Goal: Transaction & Acquisition: Purchase product/service

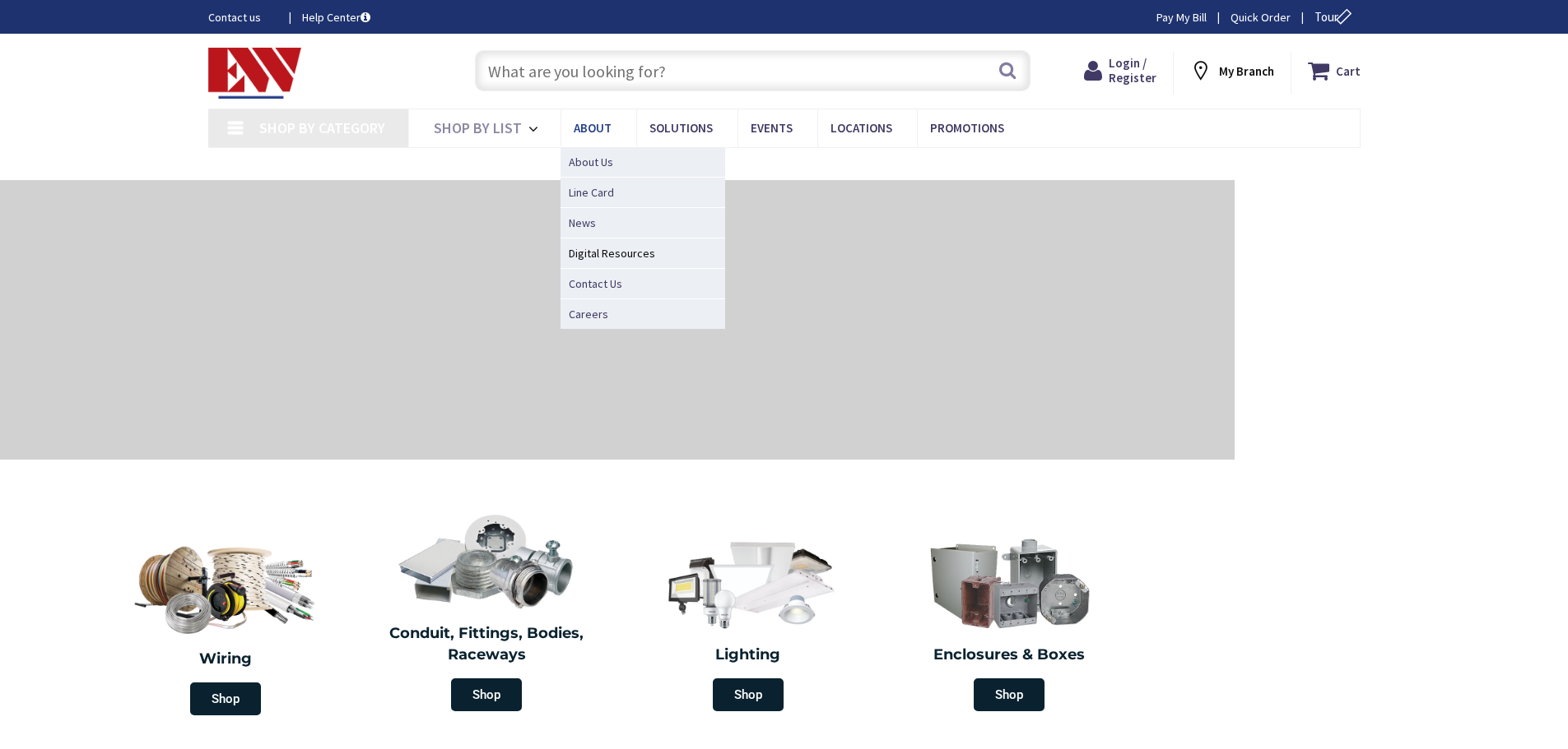
type input "[GEOGRAPHIC_DATA], [GEOGRAPHIC_DATA]"
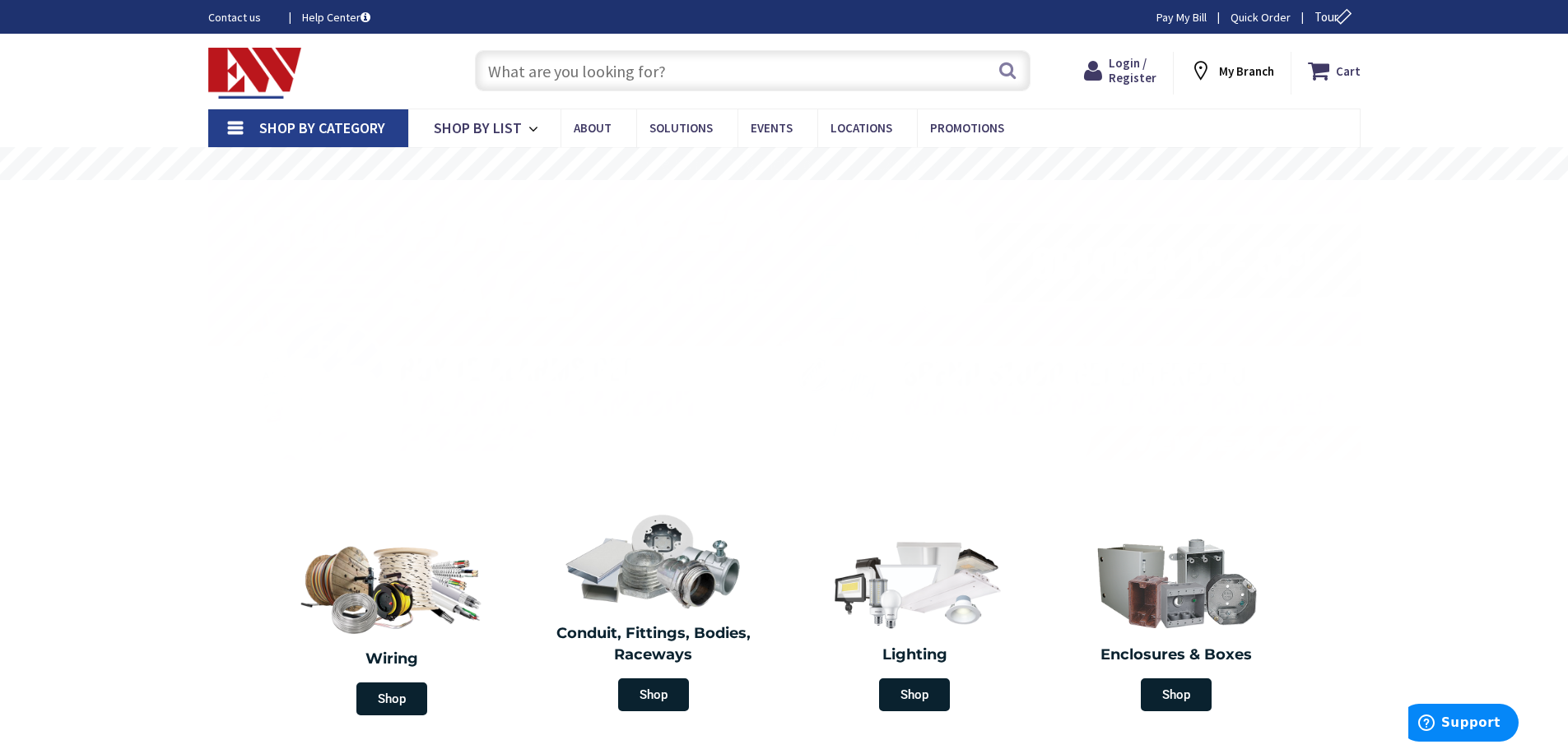
click at [541, 77] on input "text" at bounding box center [752, 71] width 555 height 42
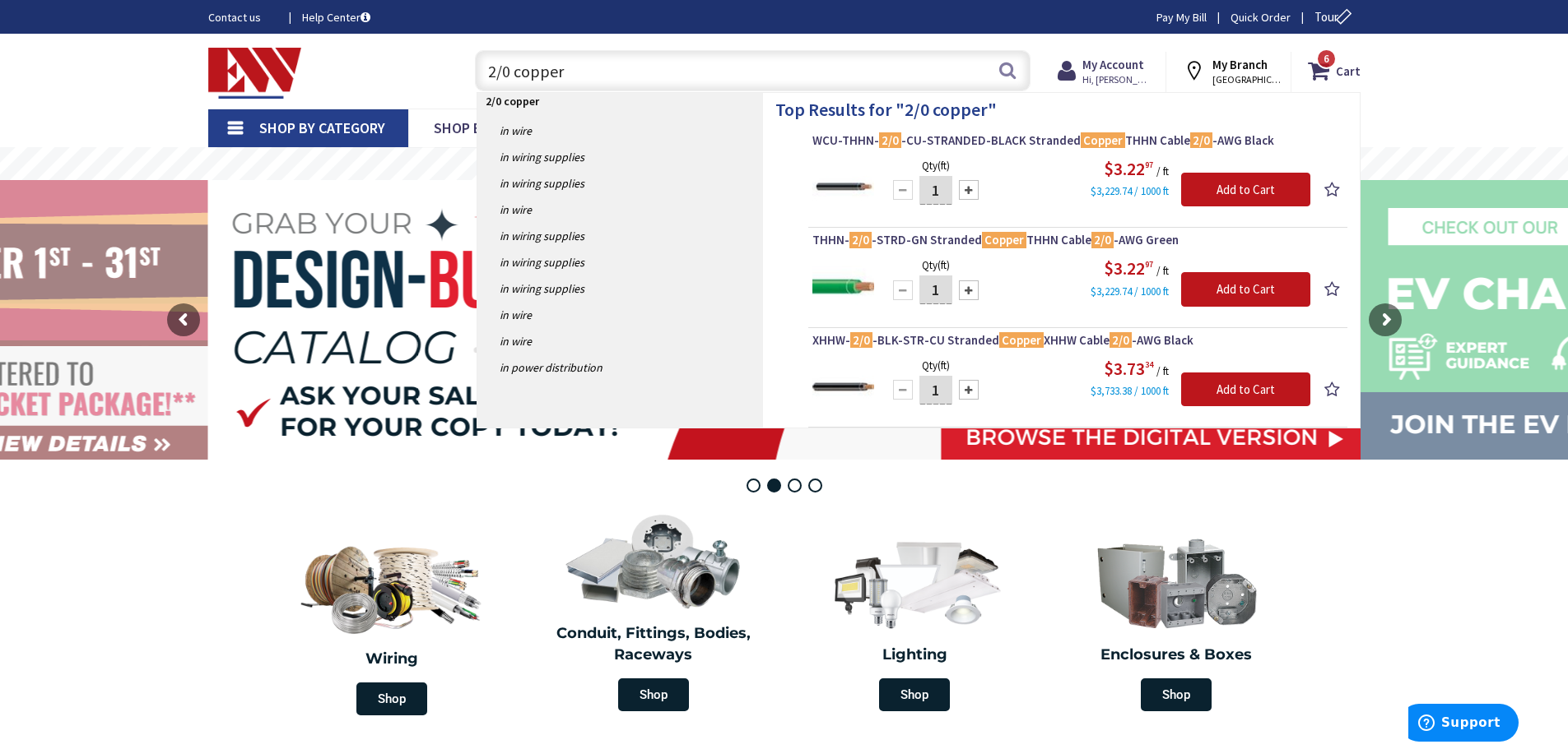
type input "2/0 copper"
click at [1218, 185] on input "Add to Cart" at bounding box center [1245, 190] width 129 height 35
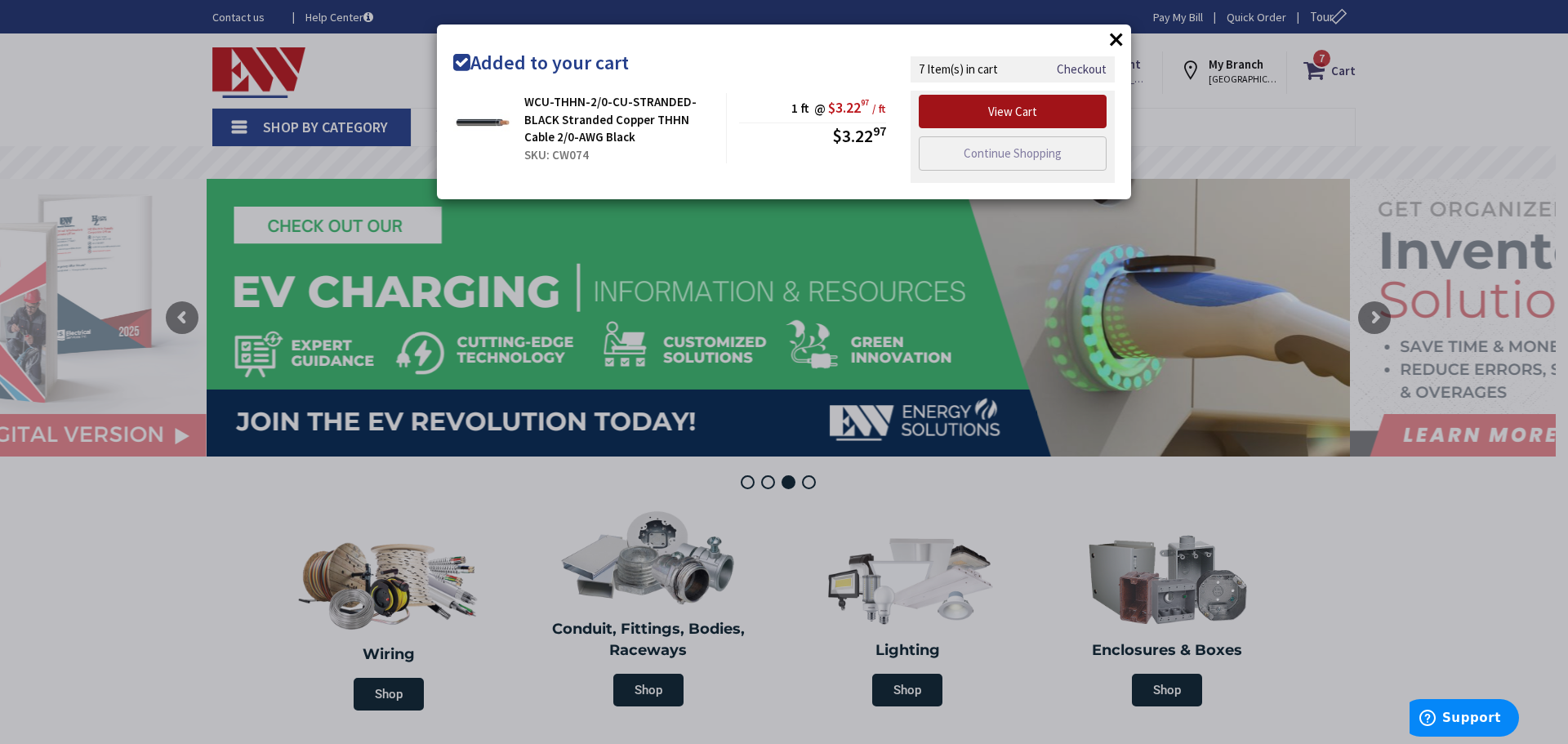
click at [988, 114] on link "View Cart" at bounding box center [1013, 112] width 188 height 34
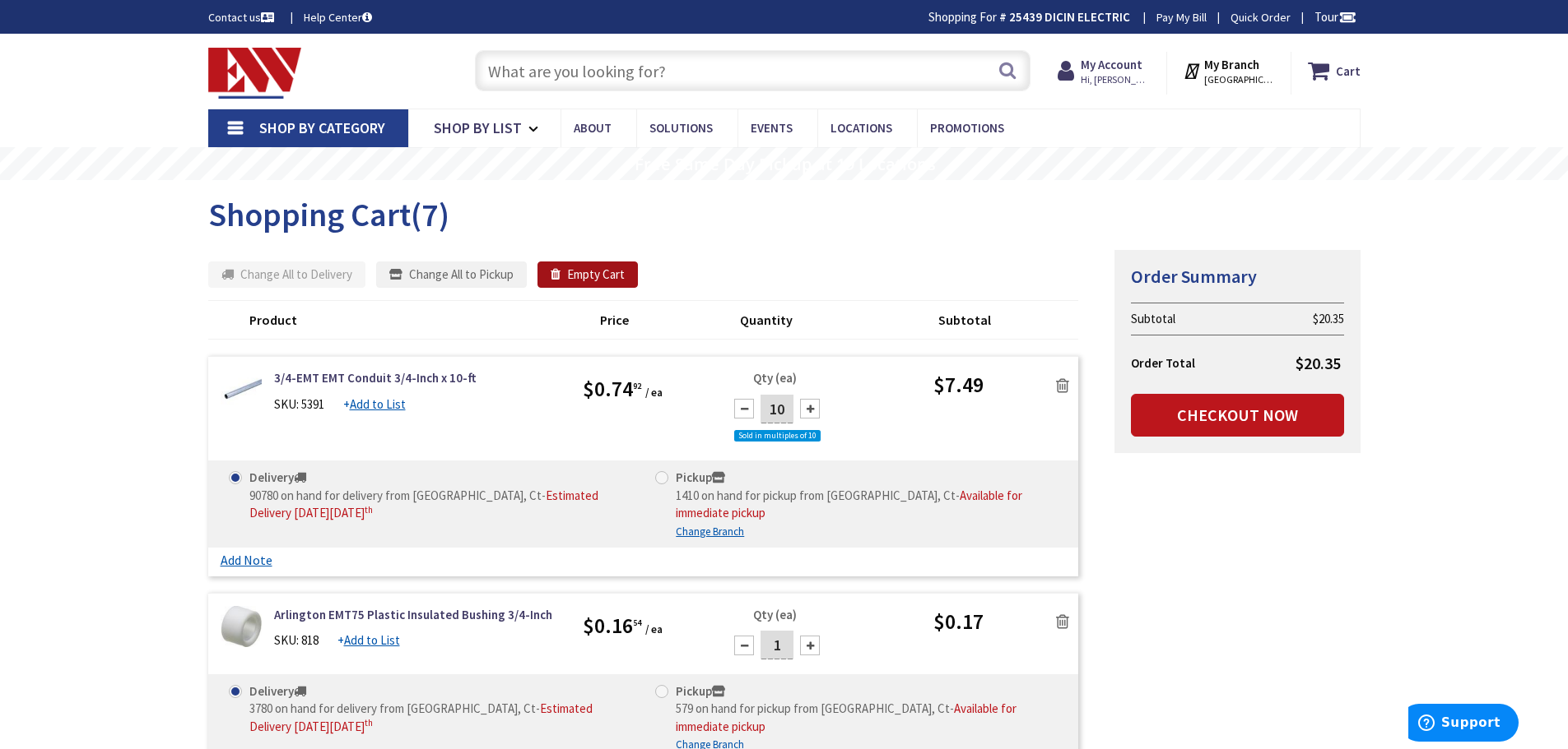
click at [557, 269] on icon "button" at bounding box center [559, 274] width 16 height 12
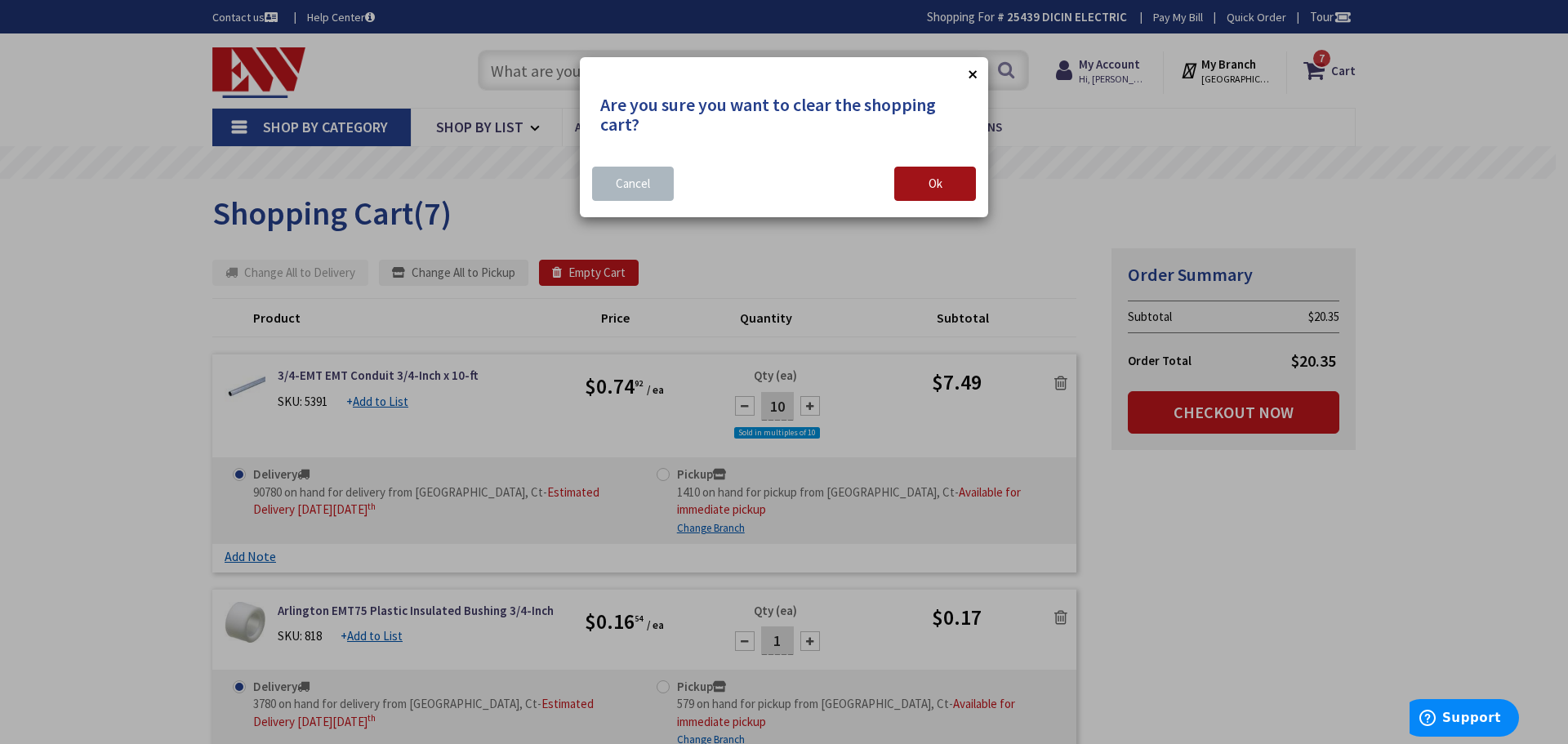
click at [940, 185] on span "Ok" at bounding box center [935, 183] width 14 height 15
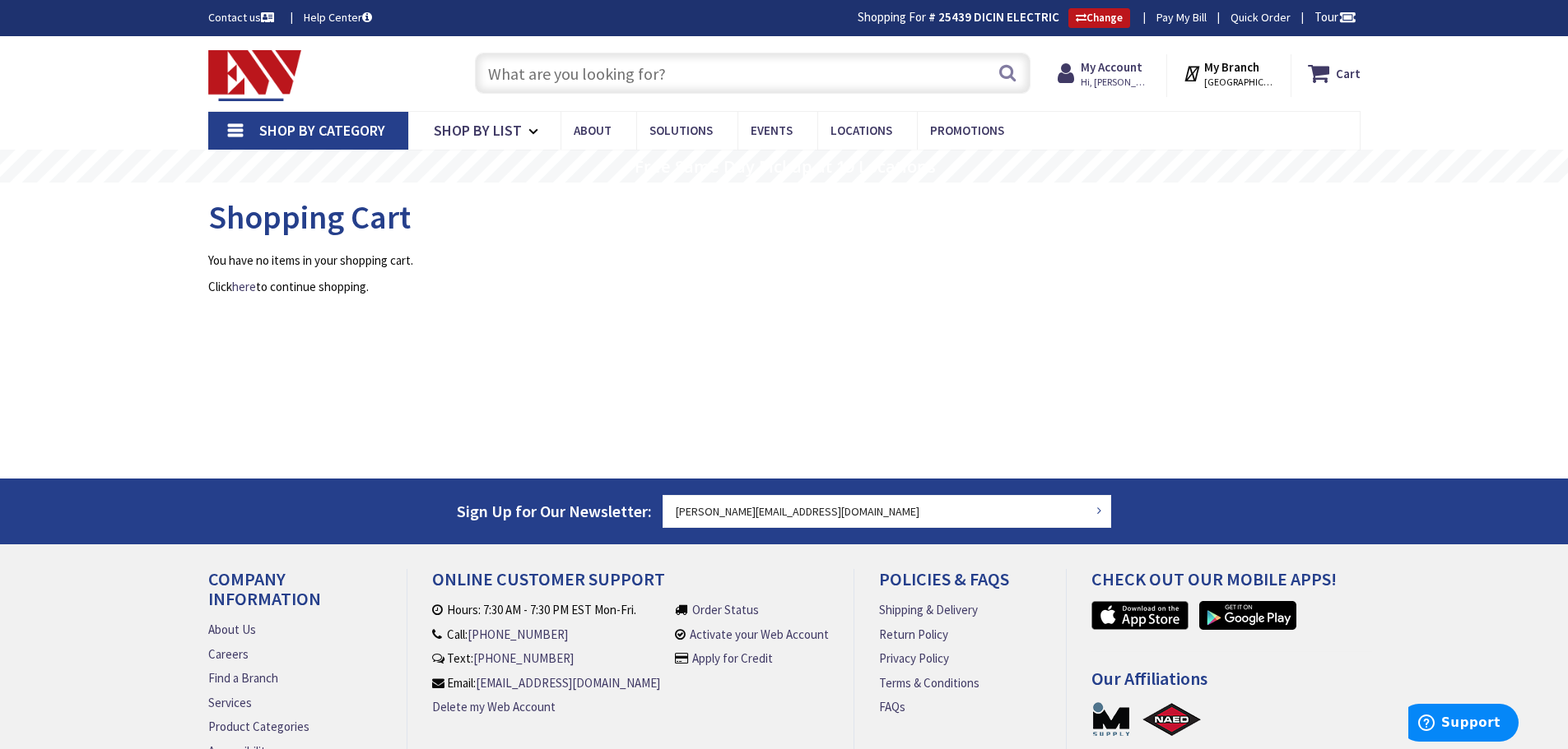
click at [513, 74] on input "text" at bounding box center [752, 74] width 555 height 42
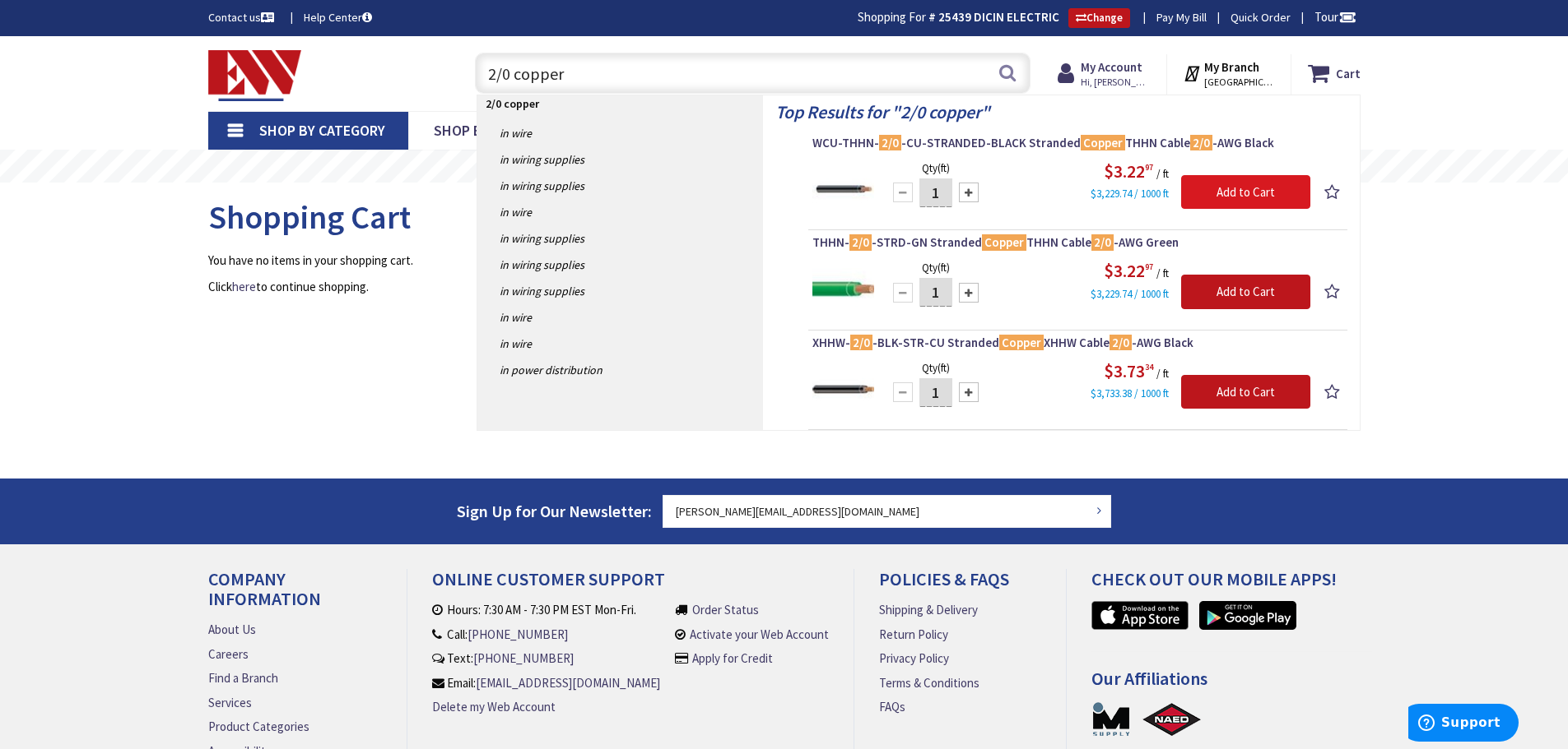
type input "2/0 copper"
click at [1233, 195] on input "Add to Cart" at bounding box center [1245, 192] width 129 height 35
click at [497, 72] on input "2/0 copper" at bounding box center [752, 74] width 555 height 42
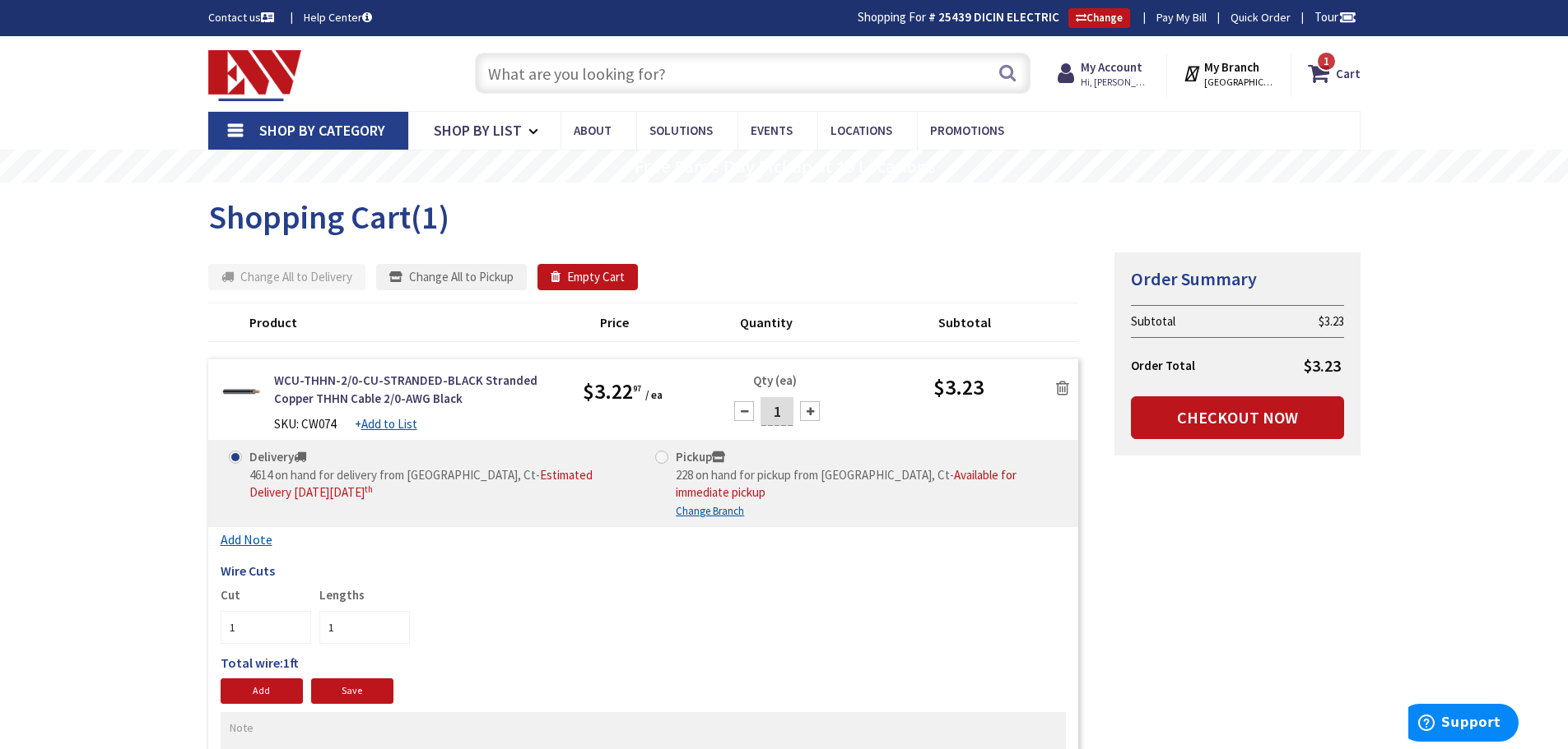
click at [508, 72] on input "text" at bounding box center [752, 74] width 555 height 42
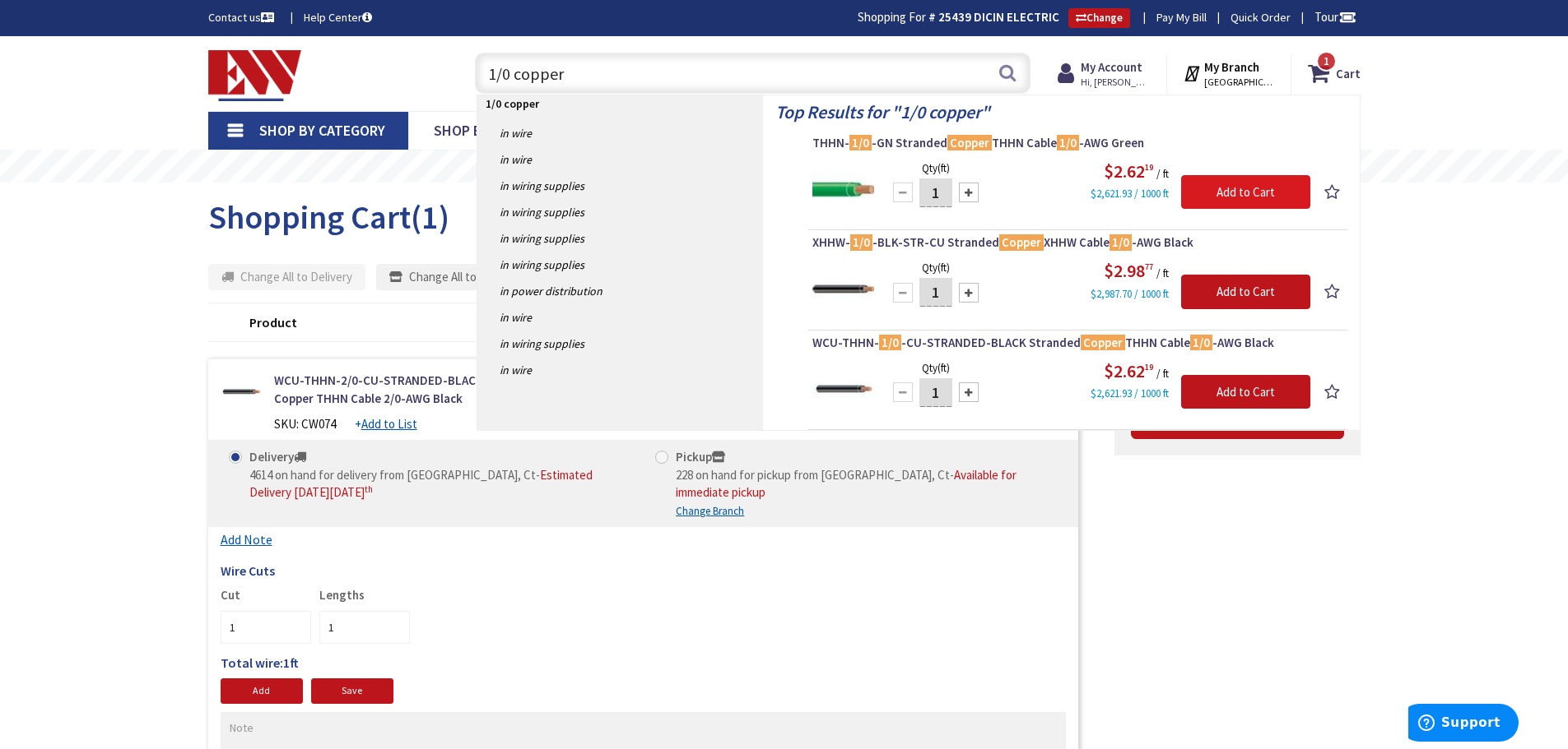
type input "1/0 copper"
click at [1215, 201] on input "Add to Cart" at bounding box center [1245, 192] width 129 height 35
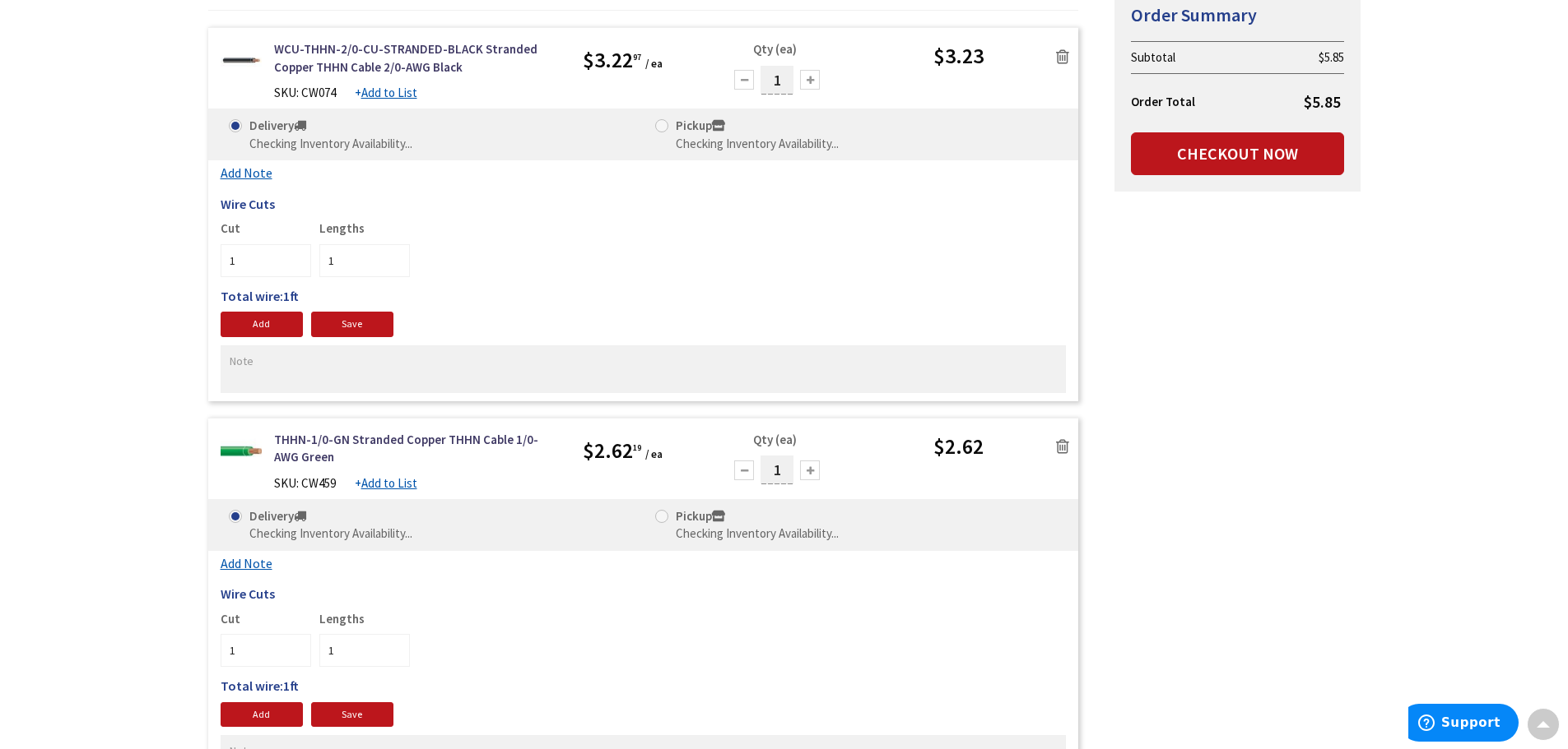
scroll to position [332, 0]
